Goal: Transaction & Acquisition: Subscribe to service/newsletter

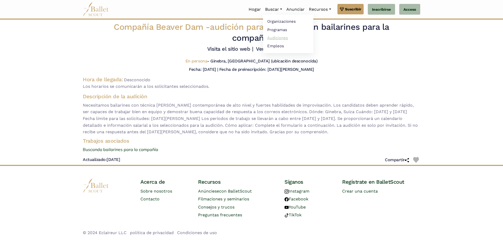
click at [278, 36] on font "Audiciones" at bounding box center [277, 38] width 21 height 5
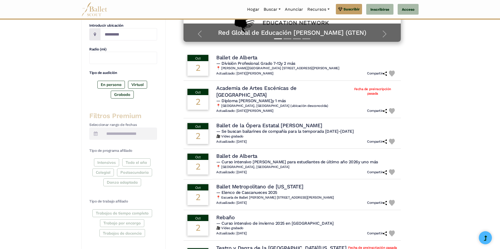
scroll to position [157, 0]
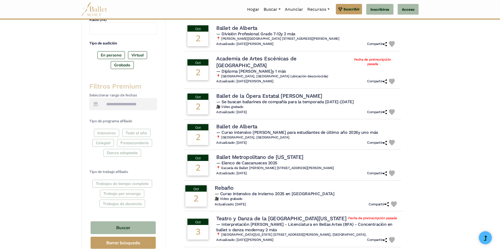
click at [238, 191] on font "— Curso intensivo de invierno 2025 en Alemania" at bounding box center [275, 193] width 120 height 5
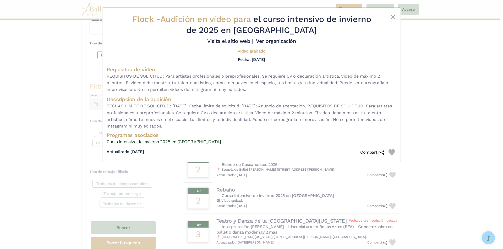
click at [394, 13] on div "Flock - Audición en vídeo para el curso intensivo de invierno de 2025 en Aleman…" at bounding box center [251, 85] width 298 height 154
click at [394, 15] on button "Cerca" at bounding box center [393, 17] width 6 height 6
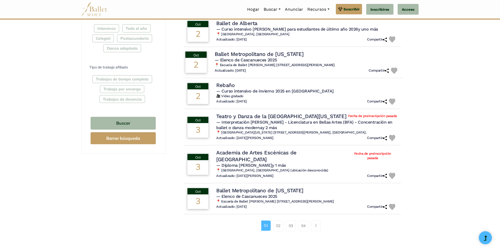
scroll to position [288, 0]
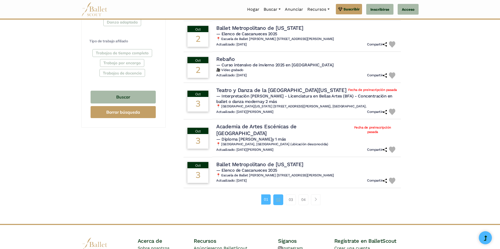
click at [278, 198] on font "02" at bounding box center [278, 200] width 4 height 5
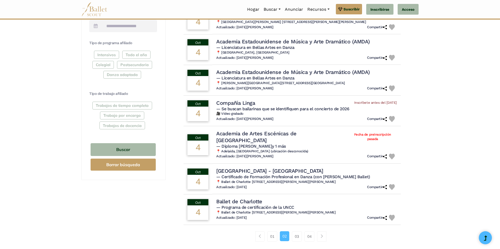
scroll to position [236, 0]
click at [296, 234] on font "03" at bounding box center [297, 236] width 4 height 5
click at [298, 234] on font "03" at bounding box center [297, 236] width 4 height 5
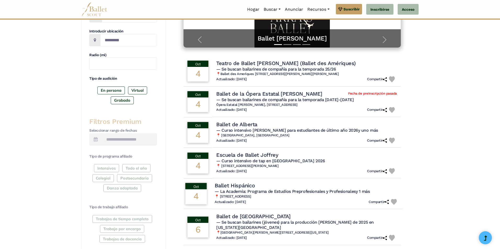
scroll to position [131, 0]
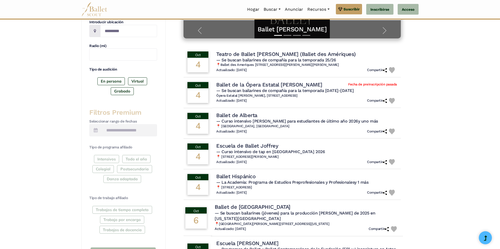
click at [254, 208] on font "Ballet de Stuttgart" at bounding box center [253, 207] width 76 height 6
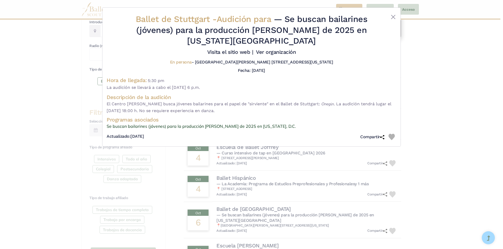
click at [31, 84] on div "Ballet de Stuttgart - Audición para — Se buscan bailarines (jóvenes) para la pr…" at bounding box center [251, 124] width 503 height 249
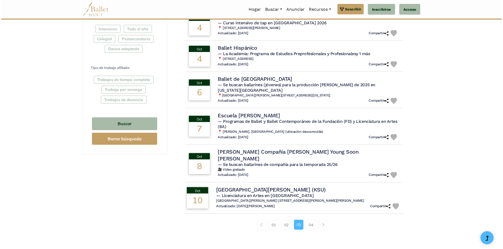
scroll to position [262, 0]
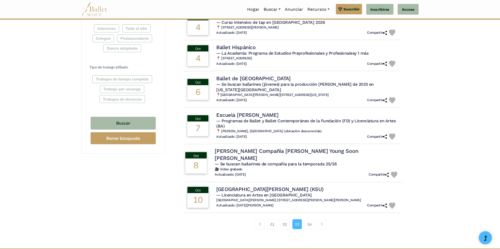
click at [231, 148] on font "OLA BLANCA Compañía de Danza Young Soon Kim" at bounding box center [286, 154] width 143 height 13
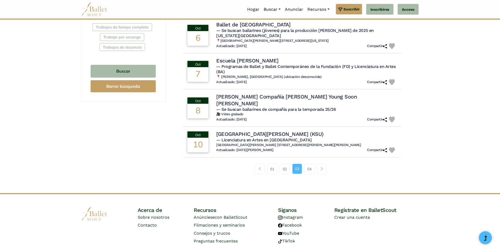
scroll to position [314, 0]
click at [310, 167] on font "04" at bounding box center [309, 169] width 4 height 5
click at [297, 166] on font "03" at bounding box center [297, 168] width 4 height 5
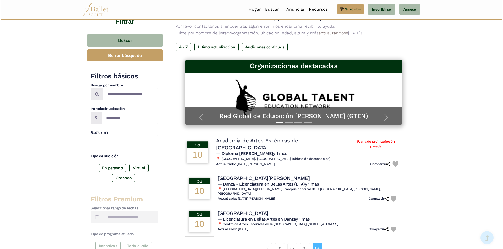
scroll to position [52, 0]
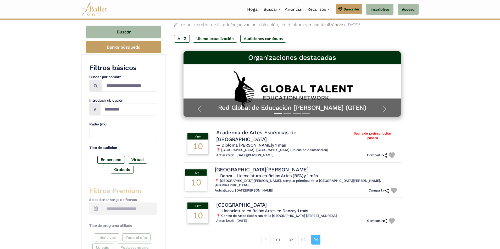
click at [263, 167] on font "[GEOGRAPHIC_DATA]" at bounding box center [262, 170] width 94 height 6
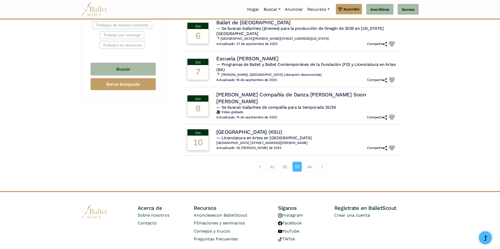
scroll to position [319, 0]
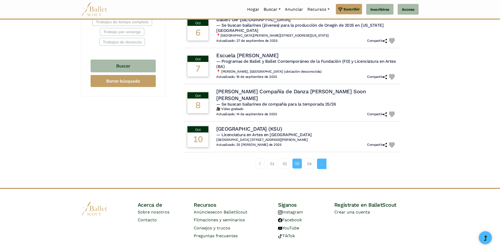
click at [321, 162] on span "Ejemplo de navegación de página" at bounding box center [322, 164] width 4 height 4
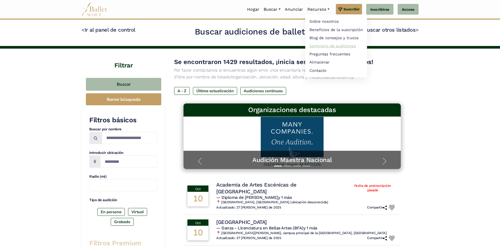
click at [321, 47] on font "Seminario de audiciones" at bounding box center [332, 46] width 47 height 5
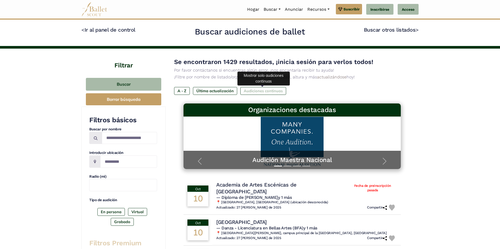
click at [252, 91] on font "Audiciones continuas" at bounding box center [263, 91] width 39 height 5
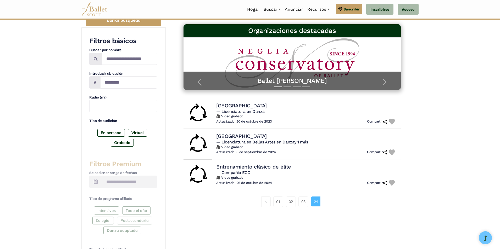
scroll to position [105, 0]
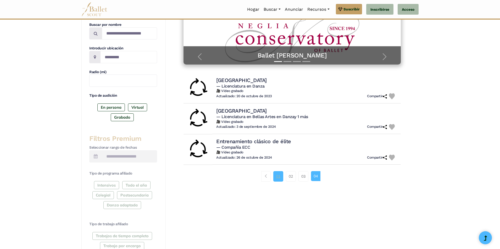
click at [277, 176] on font "01" at bounding box center [278, 176] width 4 height 5
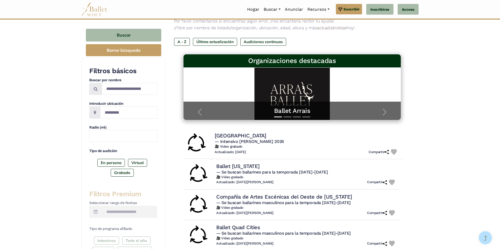
scroll to position [52, 0]
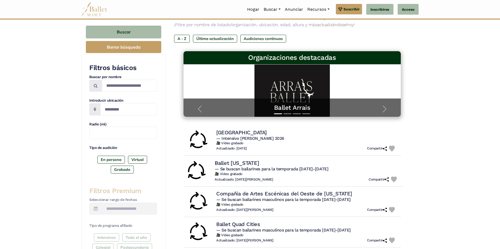
click at [239, 164] on font "Ballet Arkansas" at bounding box center [237, 163] width 44 height 6
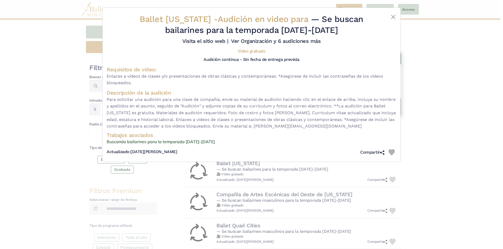
click at [44, 169] on div "Ballet Arkansas - Audición en video para — Se buscan bailarines para la tempora…" at bounding box center [251, 124] width 503 height 249
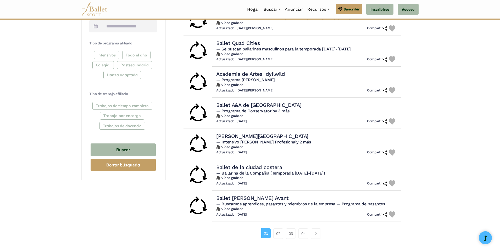
scroll to position [236, 0]
click at [279, 233] on font "02" at bounding box center [278, 233] width 4 height 5
click at [252, 200] on font "Ballet de Cámara Avant" at bounding box center [252, 197] width 74 height 6
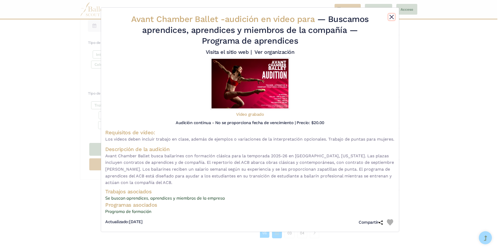
click at [393, 18] on button "Cerca" at bounding box center [391, 17] width 6 height 6
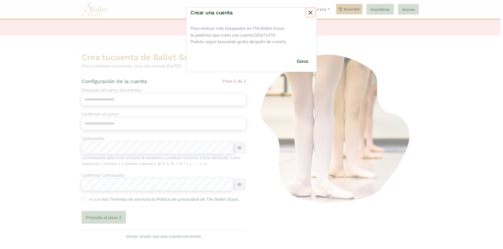
click at [309, 12] on button "Cerca" at bounding box center [310, 12] width 8 height 8
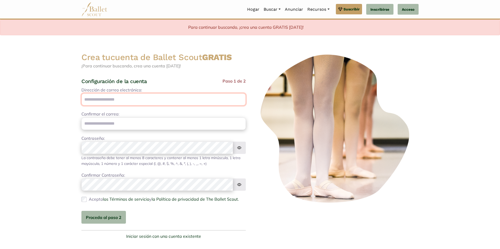
click at [89, 102] on input "Dirección de correo electrónico:" at bounding box center [163, 99] width 164 height 12
type input "**********"
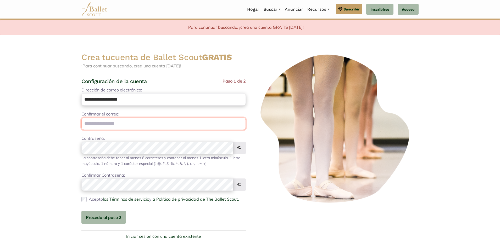
click at [99, 126] on input "email" at bounding box center [163, 124] width 164 height 12
drag, startPoint x: 99, startPoint y: 126, endPoint x: 65, endPoint y: 125, distance: 34.6
click at [36, 120] on body "Función Premium Aprovecha esta temporada de audiciones. Pásate a la versión pre…" at bounding box center [250, 166] width 500 height 333
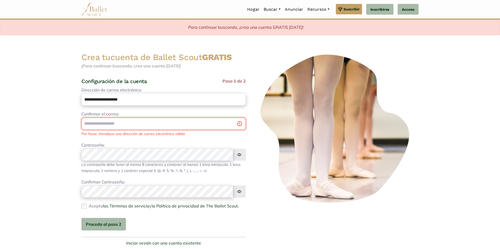
click at [98, 121] on input "email" at bounding box center [163, 124] width 164 height 12
type input "**********"
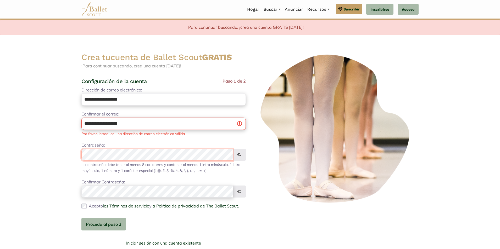
click at [93, 159] on div "Contraseña: Password must be at least 8 characters and contain at least: 1 lowe…" at bounding box center [163, 158] width 164 height 32
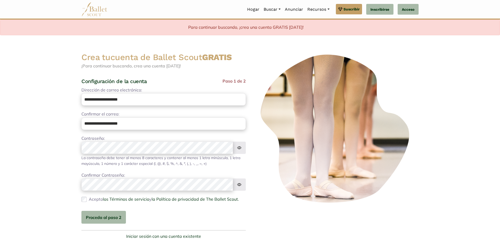
click at [241, 147] on img at bounding box center [239, 148] width 13 height 12
